Goal: Find specific fact: Find specific fact

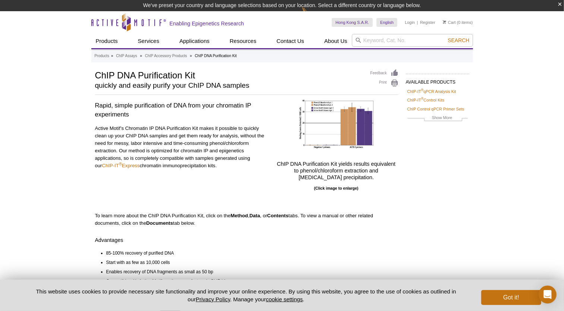
click at [53, 106] on div "Active Motif Logo Enabling Epigenetics Research 0 Search Skip to content Active…" at bounding box center [282, 275] width 564 height 528
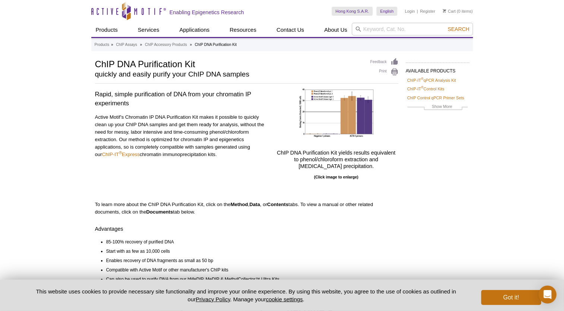
click at [153, 65] on h1 "ChIP DNA Purification Kit" at bounding box center [229, 63] width 268 height 11
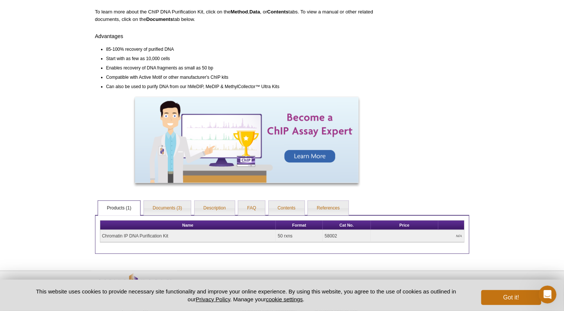
scroll to position [203, 0]
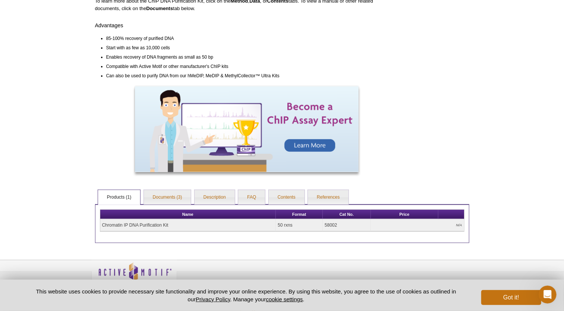
drag, startPoint x: 350, startPoint y: 226, endPoint x: 331, endPoint y: 226, distance: 19.0
click at [331, 226] on td "58002" at bounding box center [347, 225] width 48 height 12
copy td "58002"
